Goal: Information Seeking & Learning: Learn about a topic

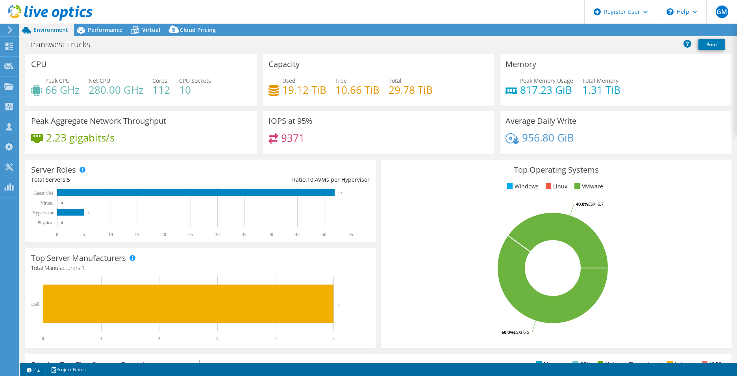
select select "USWest"
select select "USD"
click at [109, 28] on span "Performance" at bounding box center [105, 29] width 35 height 7
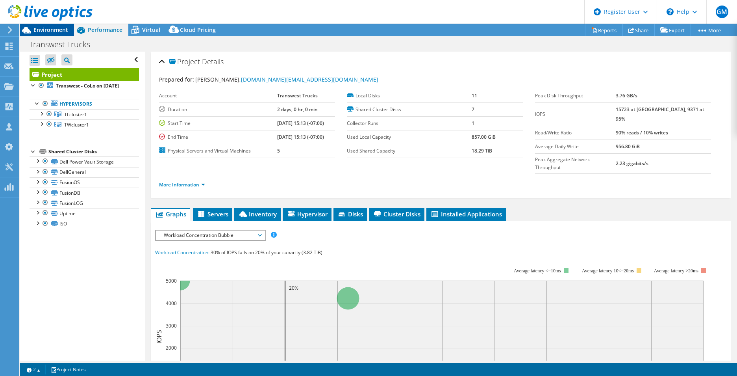
click at [64, 33] on div "Environment" at bounding box center [47, 30] width 54 height 13
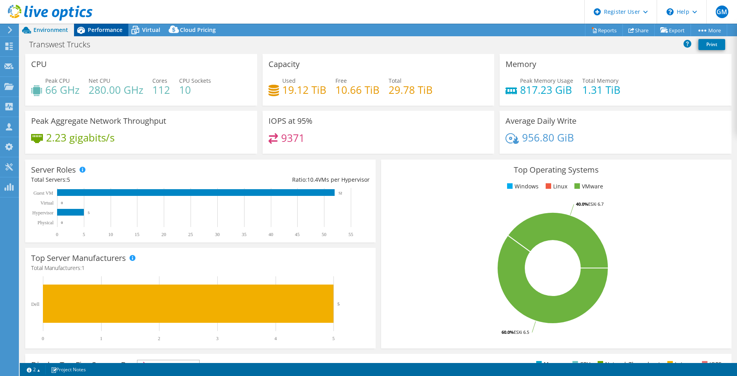
click at [97, 31] on span "Performance" at bounding box center [105, 29] width 35 height 7
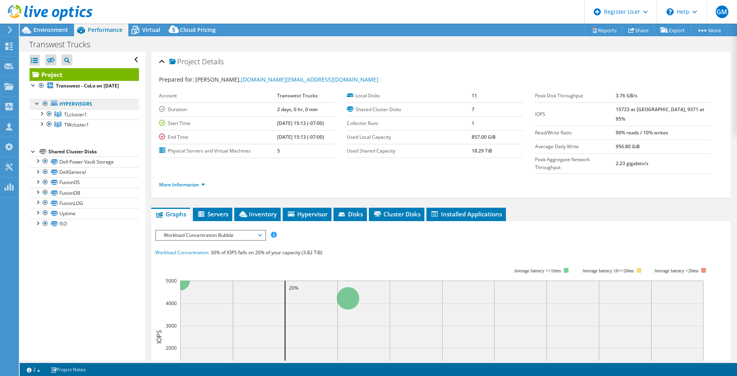
click at [72, 109] on link "Hypervisors" at bounding box center [84, 104] width 109 height 10
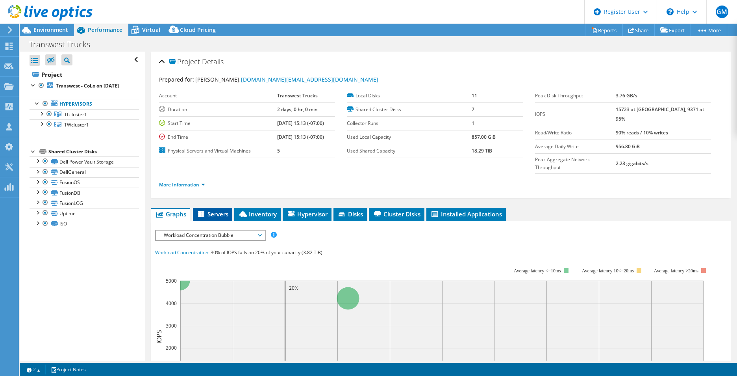
click at [211, 207] on li "Servers" at bounding box center [212, 213] width 39 height 13
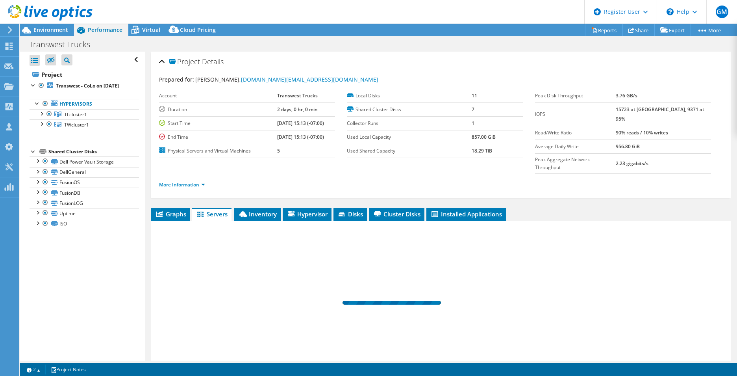
click at [214, 210] on span "Servers" at bounding box center [211, 214] width 31 height 8
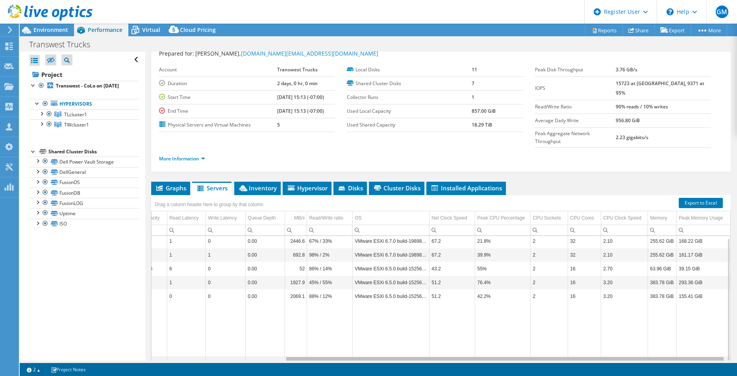
drag, startPoint x: 578, startPoint y: 343, endPoint x: 724, endPoint y: 348, distance: 145.7
click at [724, 348] on body "GM Dell User [PERSON_NAME] [PERSON_NAME][EMAIL_ADDRESS][PERSON_NAME][DOMAIN_NAM…" at bounding box center [368, 188] width 737 height 376
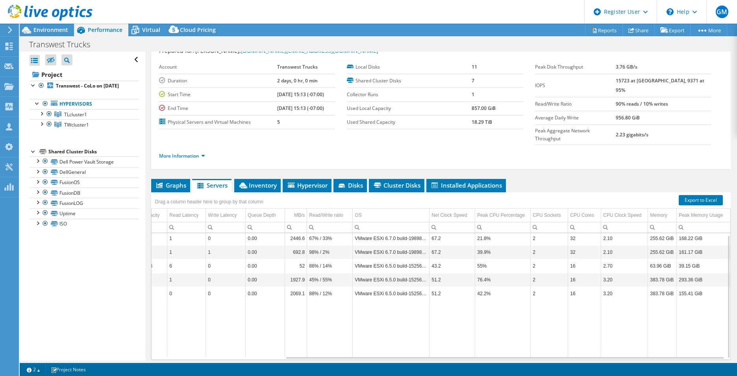
scroll to position [39, 0]
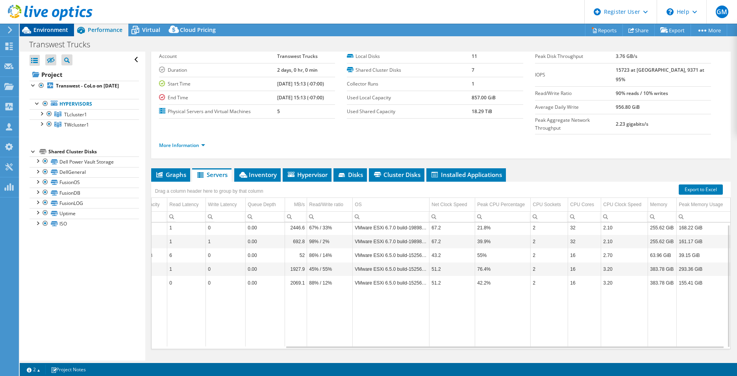
click at [39, 33] on span "Environment" at bounding box center [50, 29] width 35 height 7
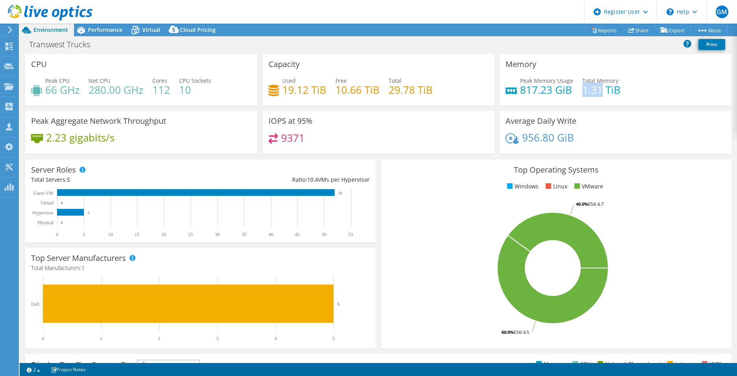
drag, startPoint x: 579, startPoint y: 89, endPoint x: 598, endPoint y: 89, distance: 19.3
click at [598, 89] on h4 "1.31 TiB" at bounding box center [601, 89] width 38 height 9
drag, startPoint x: 598, startPoint y: 89, endPoint x: 575, endPoint y: 91, distance: 22.5
click at [575, 91] on div "Peak Memory Usage 817.23 GiB Total Memory 1.31 TiB" at bounding box center [615, 89] width 220 height 26
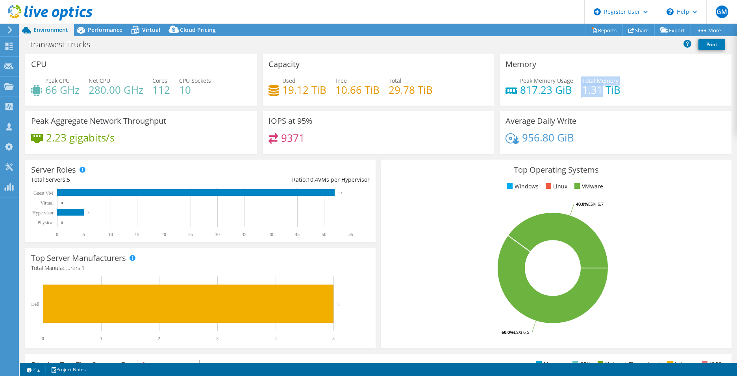
click at [575, 91] on div "Peak Memory Usage 817.23 GiB Total Memory 1.31 TiB" at bounding box center [615, 89] width 220 height 26
click at [87, 30] on icon at bounding box center [81, 30] width 14 height 14
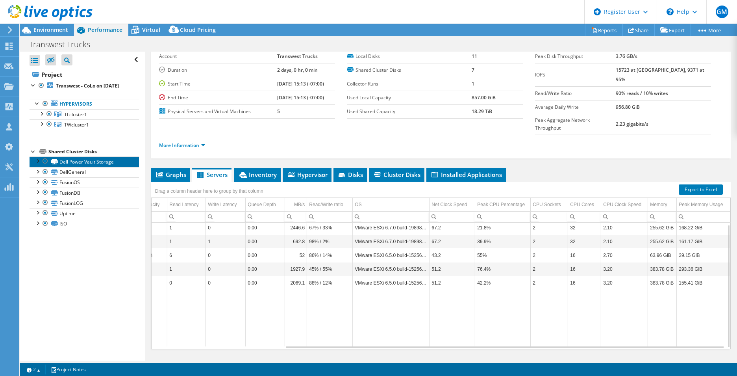
click at [92, 166] on link "Dell Power Vault Storage" at bounding box center [84, 161] width 109 height 10
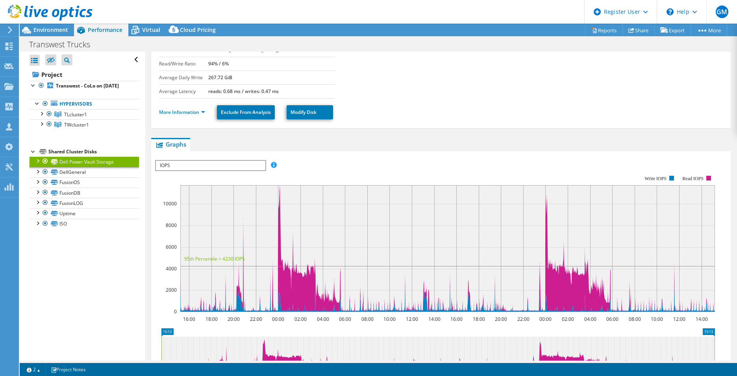
scroll to position [118, 0]
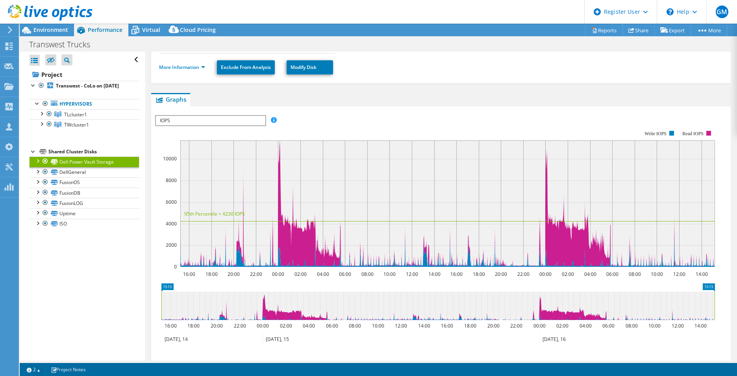
click at [233, 123] on span "IOPS" at bounding box center [210, 120] width 109 height 9
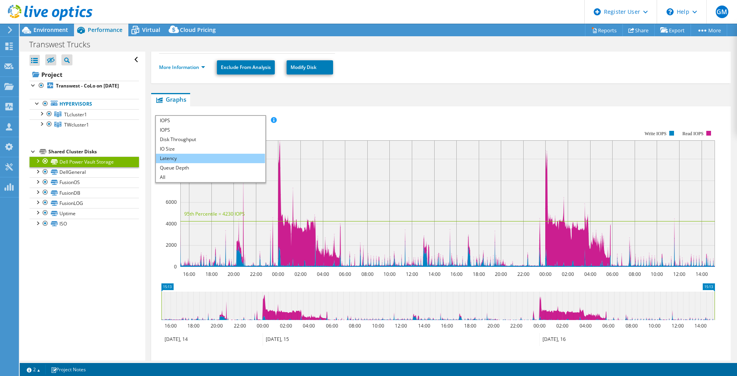
click at [222, 157] on li "Latency" at bounding box center [210, 158] width 109 height 9
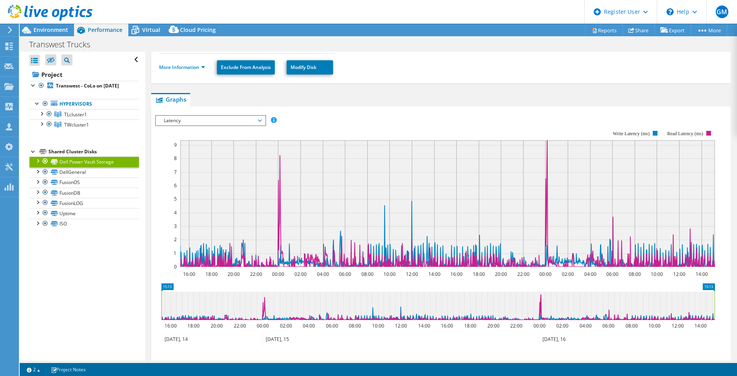
click at [208, 124] on span "Latency" at bounding box center [210, 120] width 101 height 9
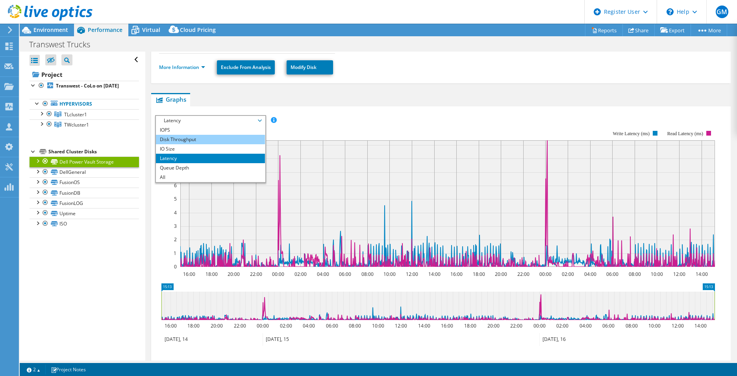
click at [204, 140] on li "Disk Throughput" at bounding box center [210, 139] width 109 height 9
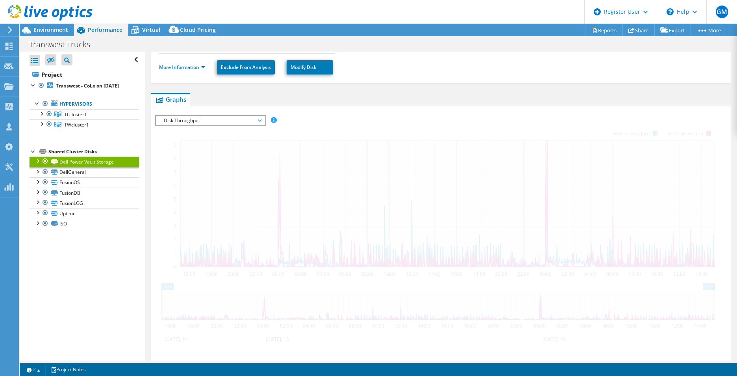
click at [206, 121] on span "Disk Throughput" at bounding box center [210, 120] width 101 height 9
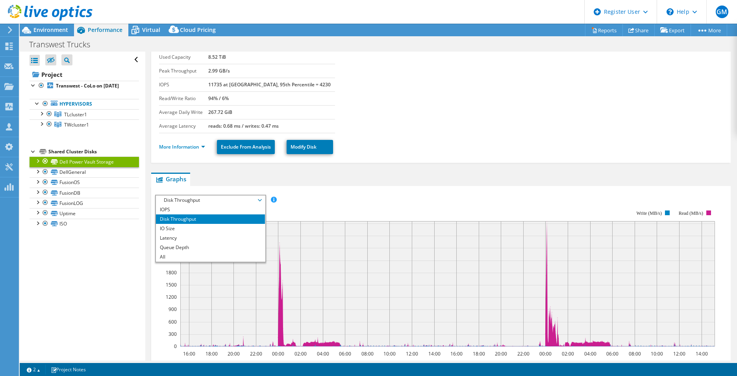
click at [342, 188] on div "IOPS Disk Throughput IO Size Latency Queue Depth CPU Percentage Memory Page Fau…" at bounding box center [441, 324] width 572 height 277
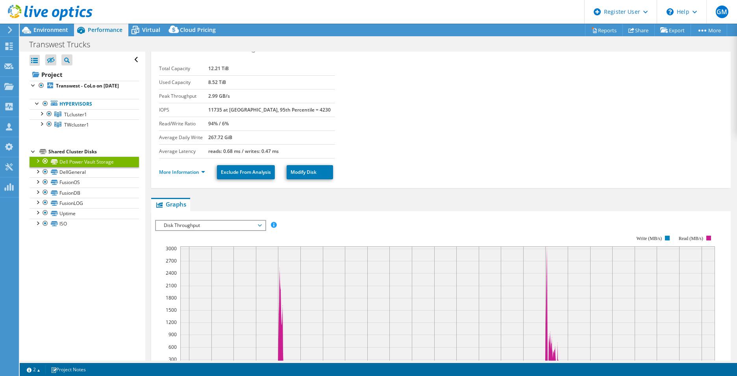
scroll to position [0, 0]
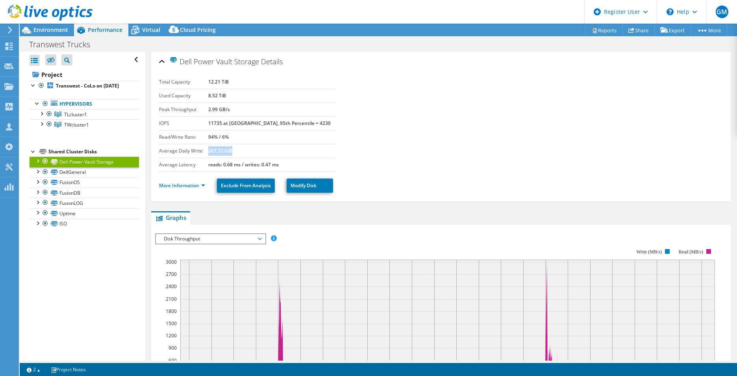
drag, startPoint x: 249, startPoint y: 150, endPoint x: 221, endPoint y: 149, distance: 27.6
click at [221, 149] on td "267.72 GiB" at bounding box center [271, 151] width 127 height 14
click at [221, 149] on b "267.72 GiB" at bounding box center [220, 150] width 24 height 7
drag, startPoint x: 238, startPoint y: 153, endPoint x: 222, endPoint y: 155, distance: 16.6
click at [222, 155] on td "267.72 GiB" at bounding box center [271, 151] width 127 height 14
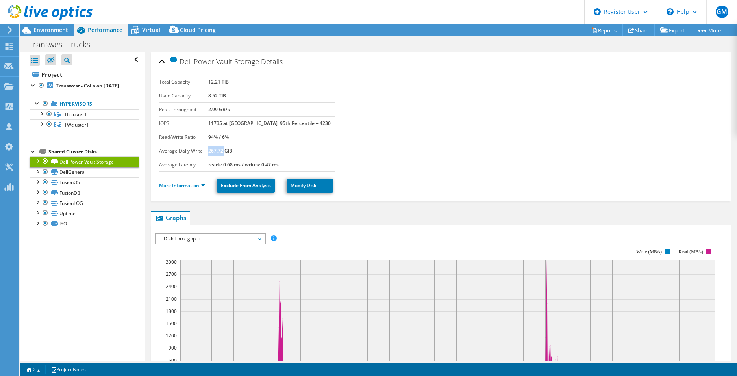
click at [221, 155] on td "267.72 GiB" at bounding box center [271, 151] width 127 height 14
